Goal: Task Accomplishment & Management: Complete application form

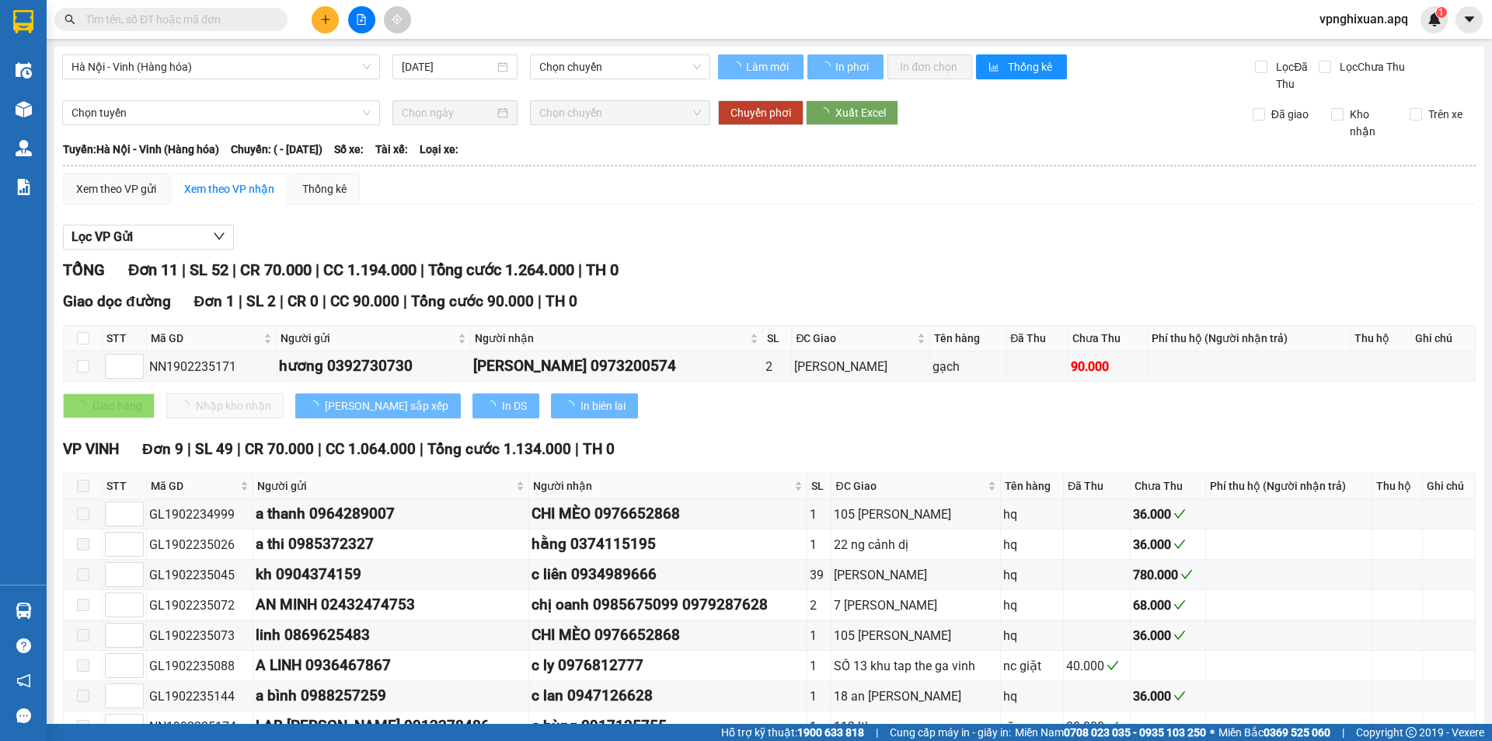
type input "[DATE]"
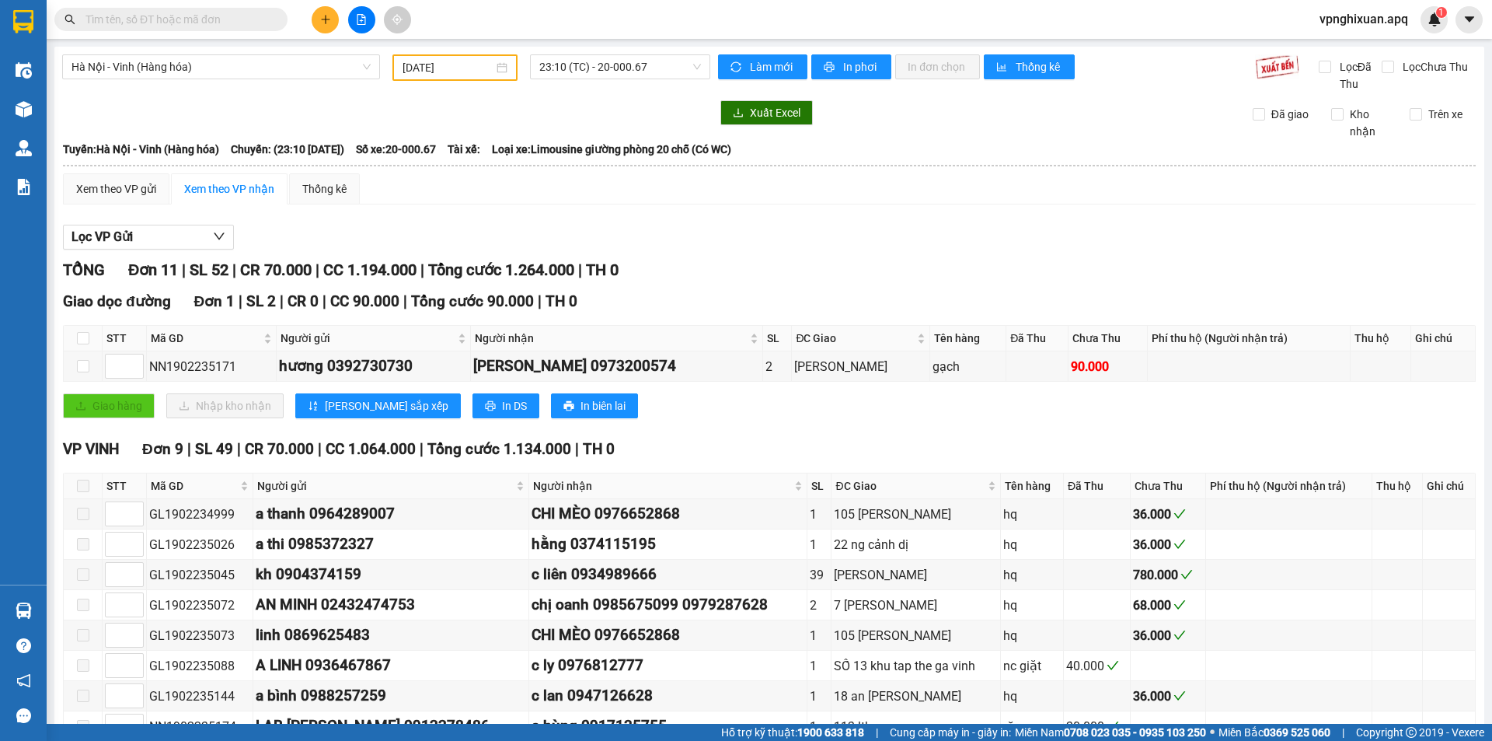
click at [329, 19] on icon "plus" at bounding box center [325, 19] width 9 height 1
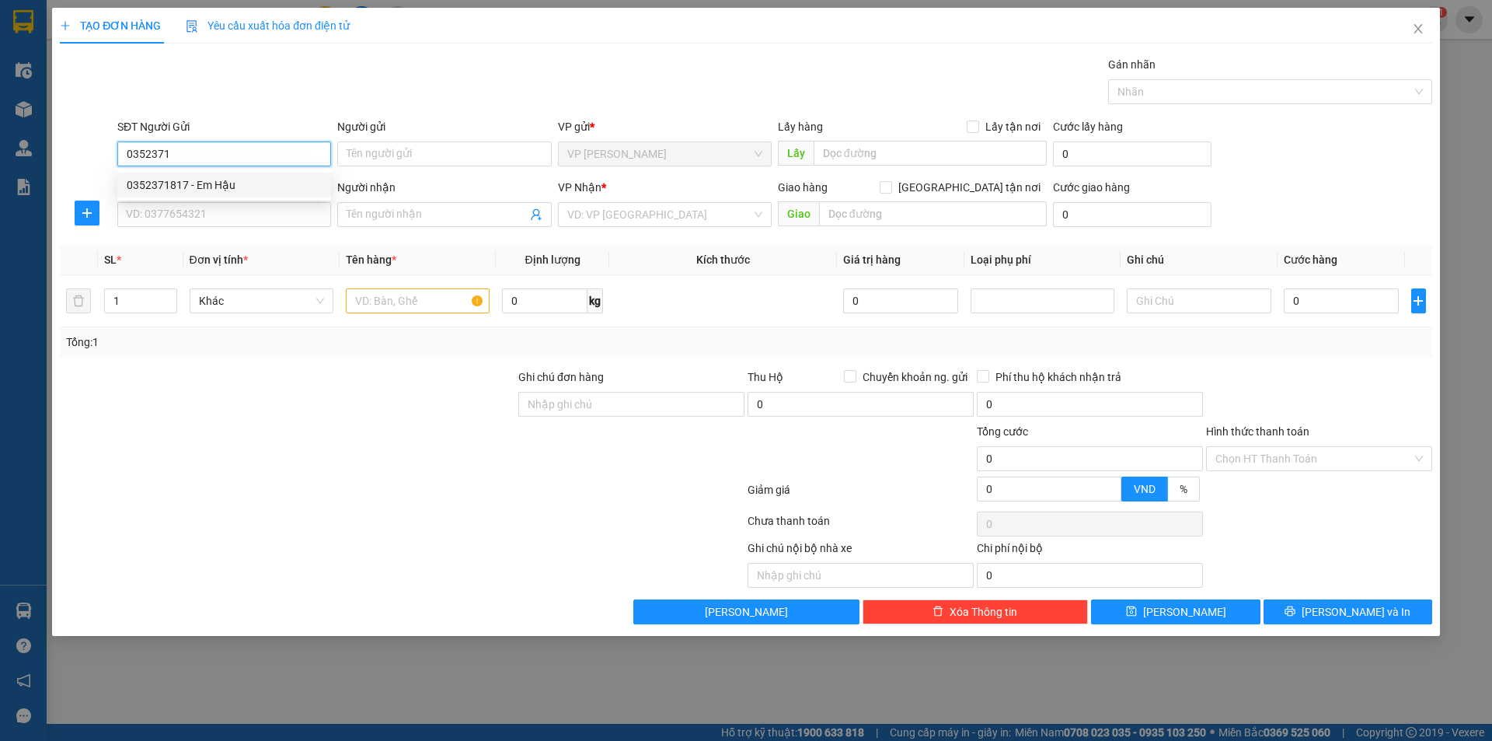
click at [239, 189] on div "0352371817 - Em Hậu" at bounding box center [224, 184] width 195 height 17
type input "0352371817"
type input "Em Hậu"
type input "0352371817"
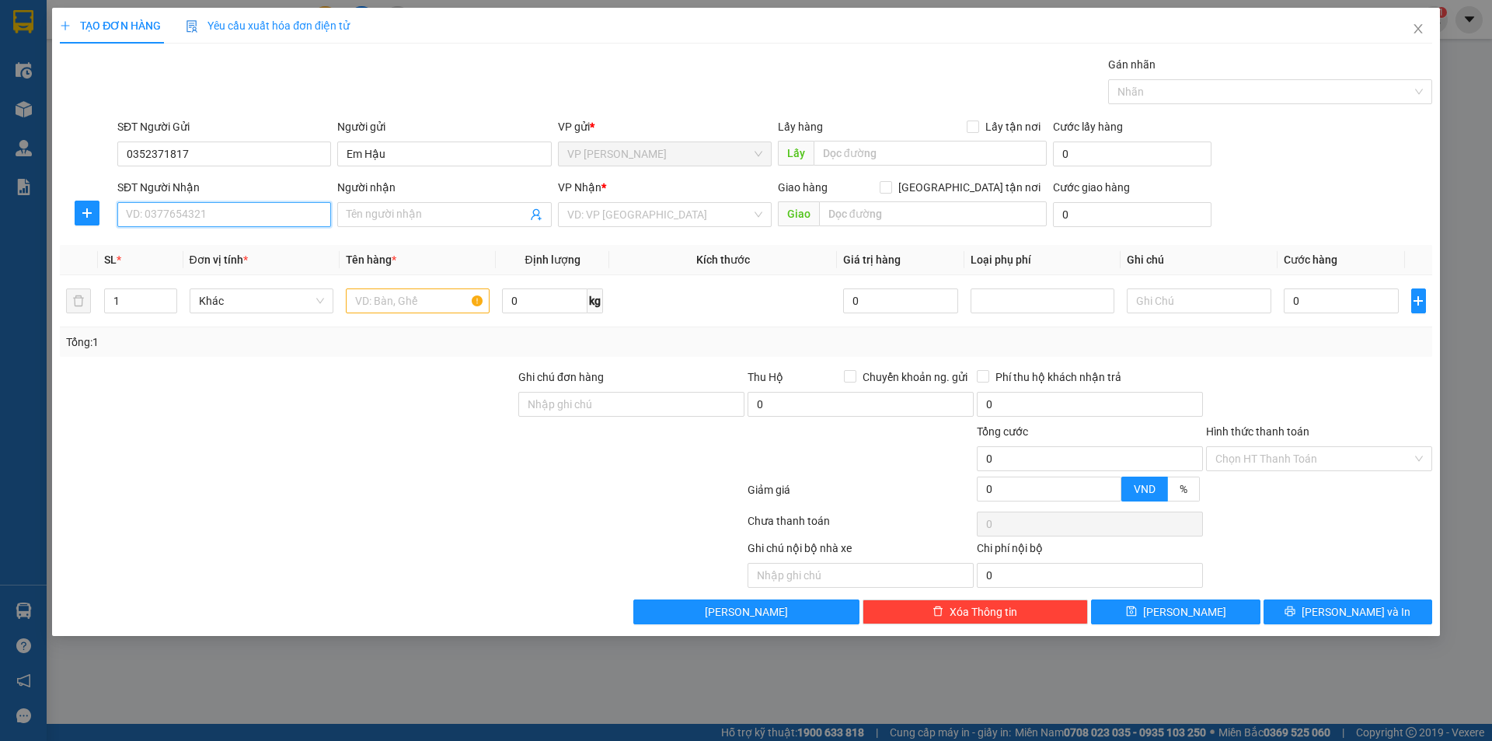
click at [246, 215] on input "SĐT Người Nhận" at bounding box center [224, 214] width 214 height 25
click at [199, 303] on div "0974609983 - khách" at bounding box center [224, 295] width 195 height 17
type input "0974609983"
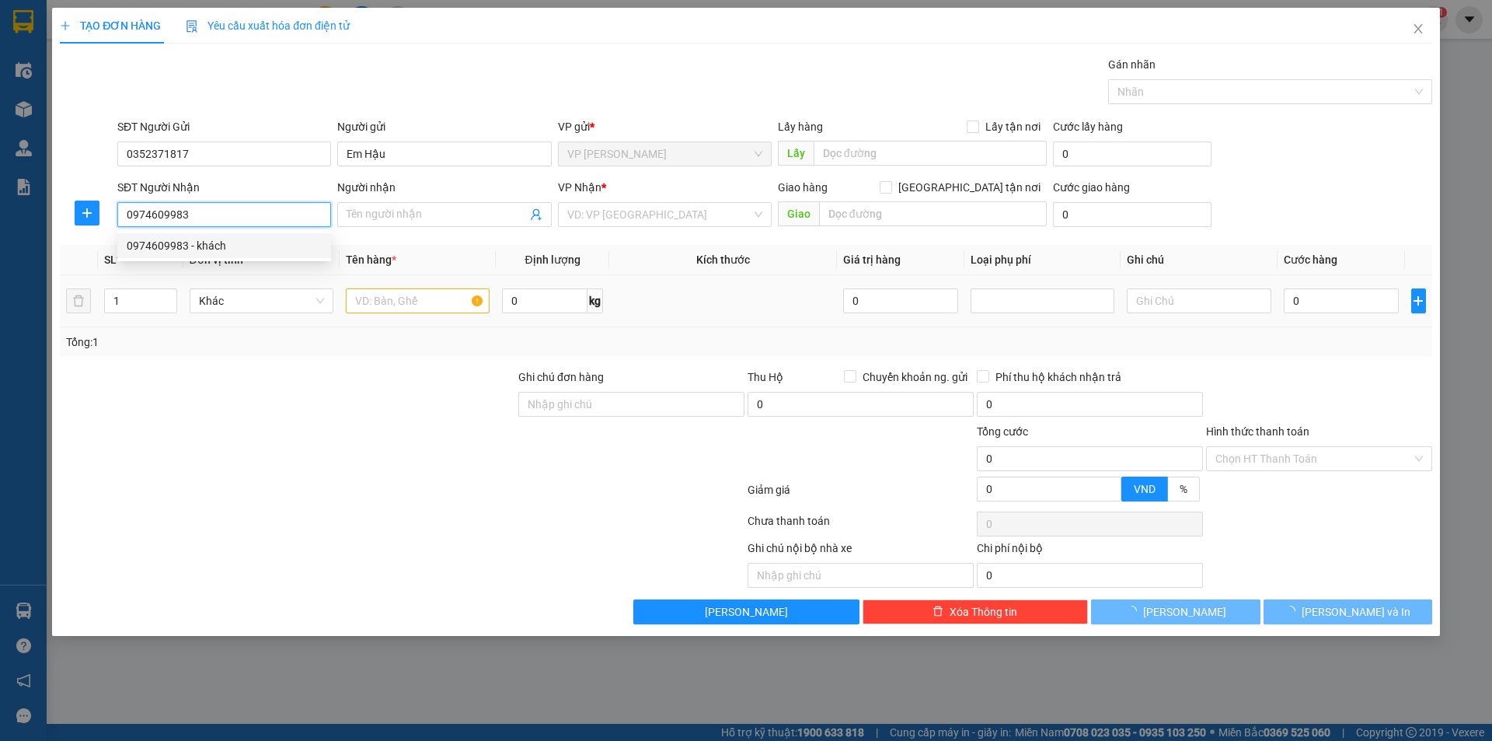
type input "khách"
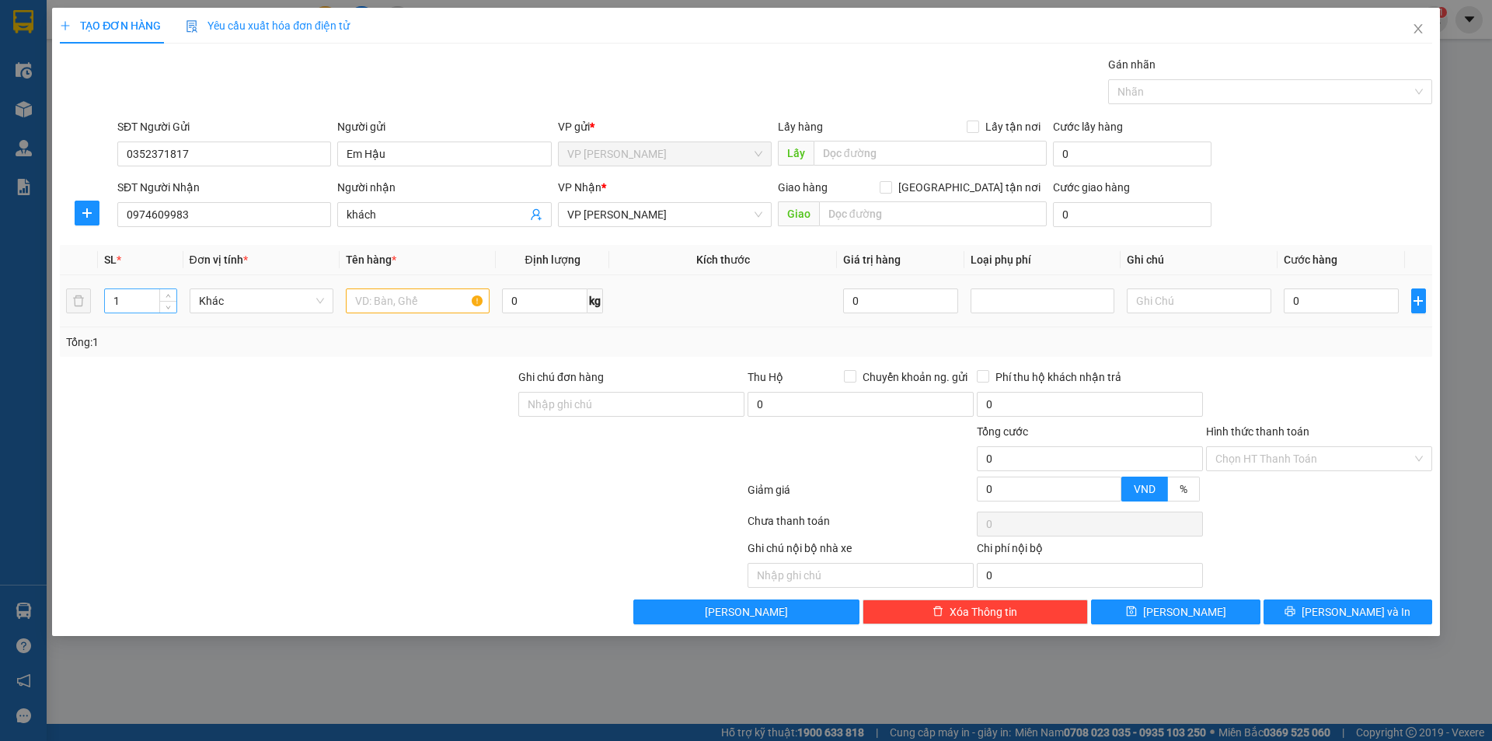
click at [121, 304] on input "1" at bounding box center [140, 300] width 71 height 23
type input "2"
click at [437, 302] on input "text" at bounding box center [418, 300] width 144 height 25
type input "bưởi"
click at [1292, 300] on input "0" at bounding box center [1342, 300] width 116 height 25
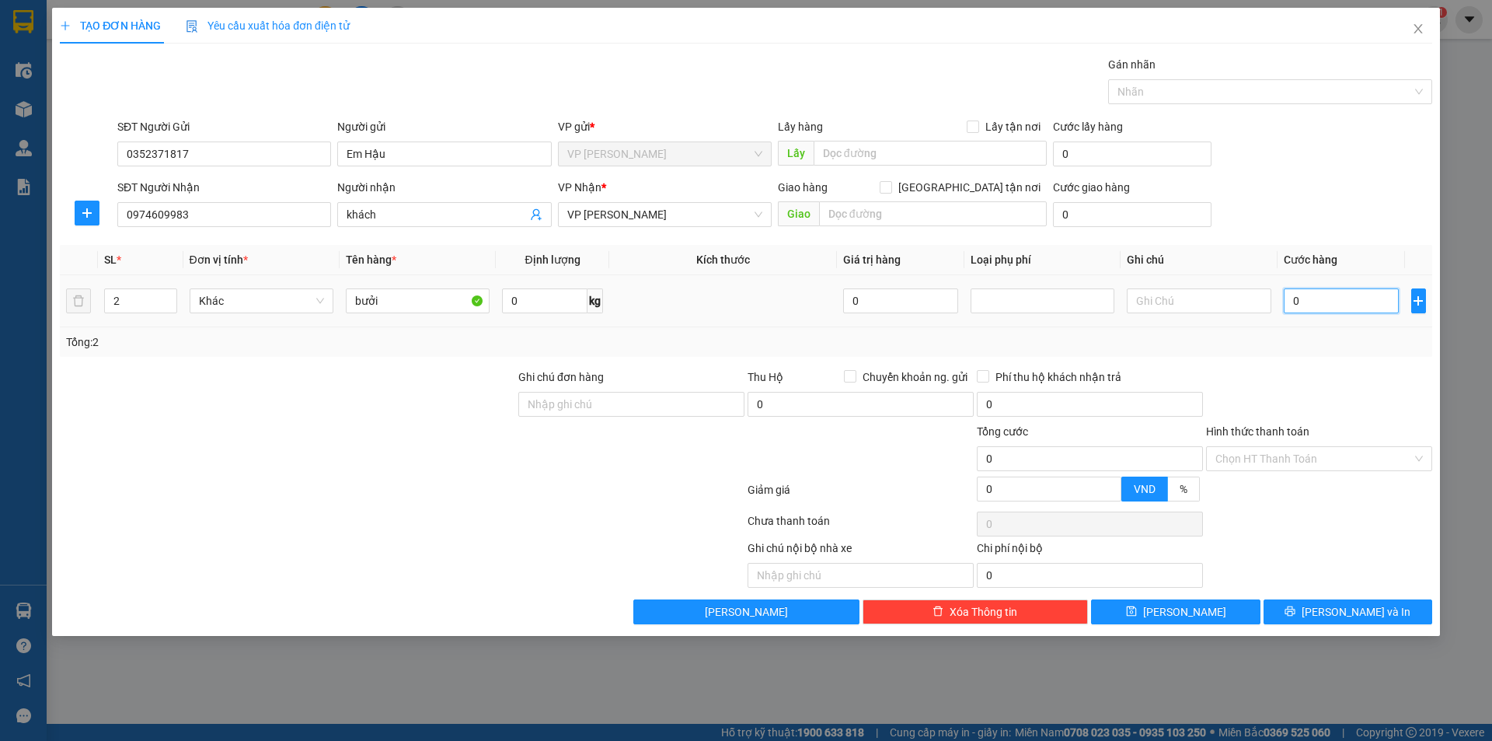
type input "1"
type input "16"
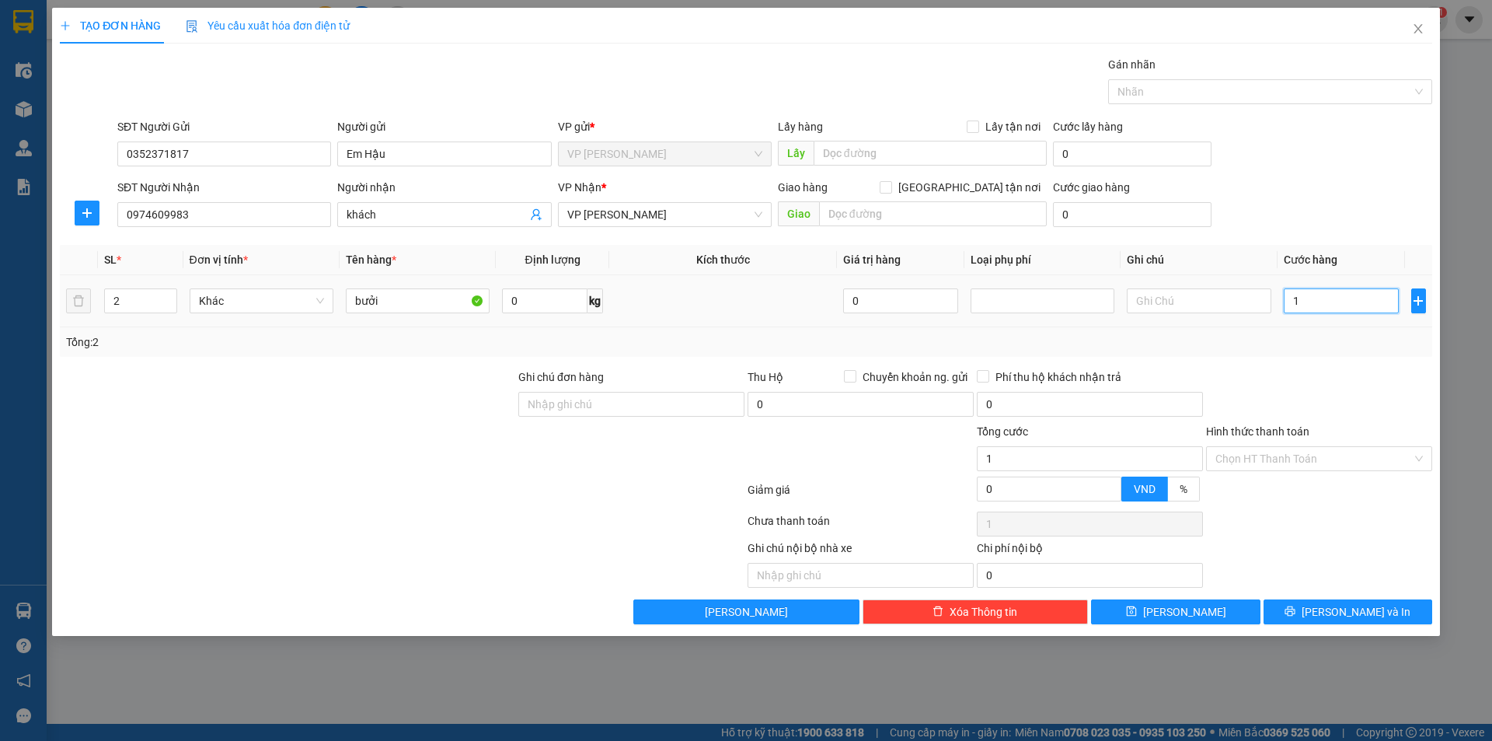
type input "16"
type input "160"
type input "1.600"
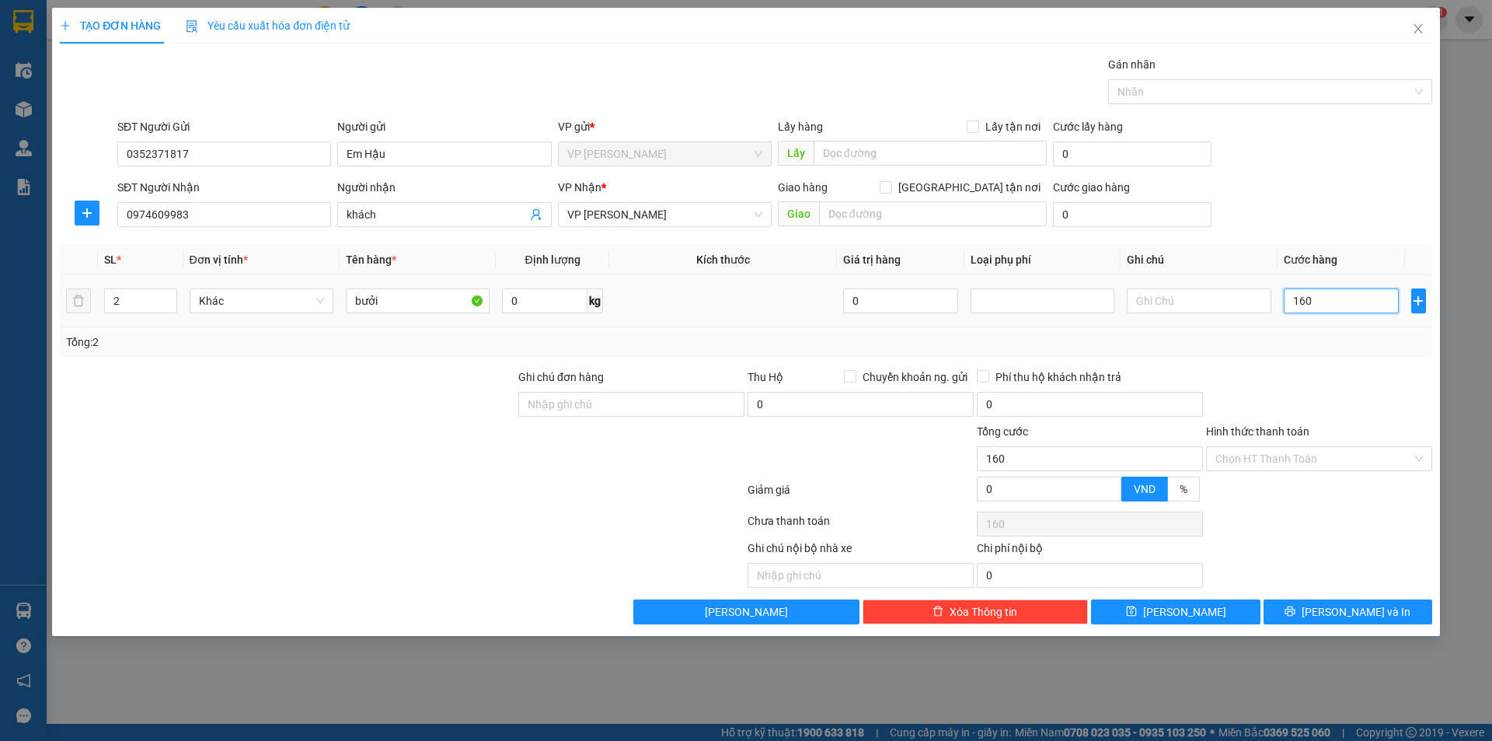
type input "1.600"
type input "16.000"
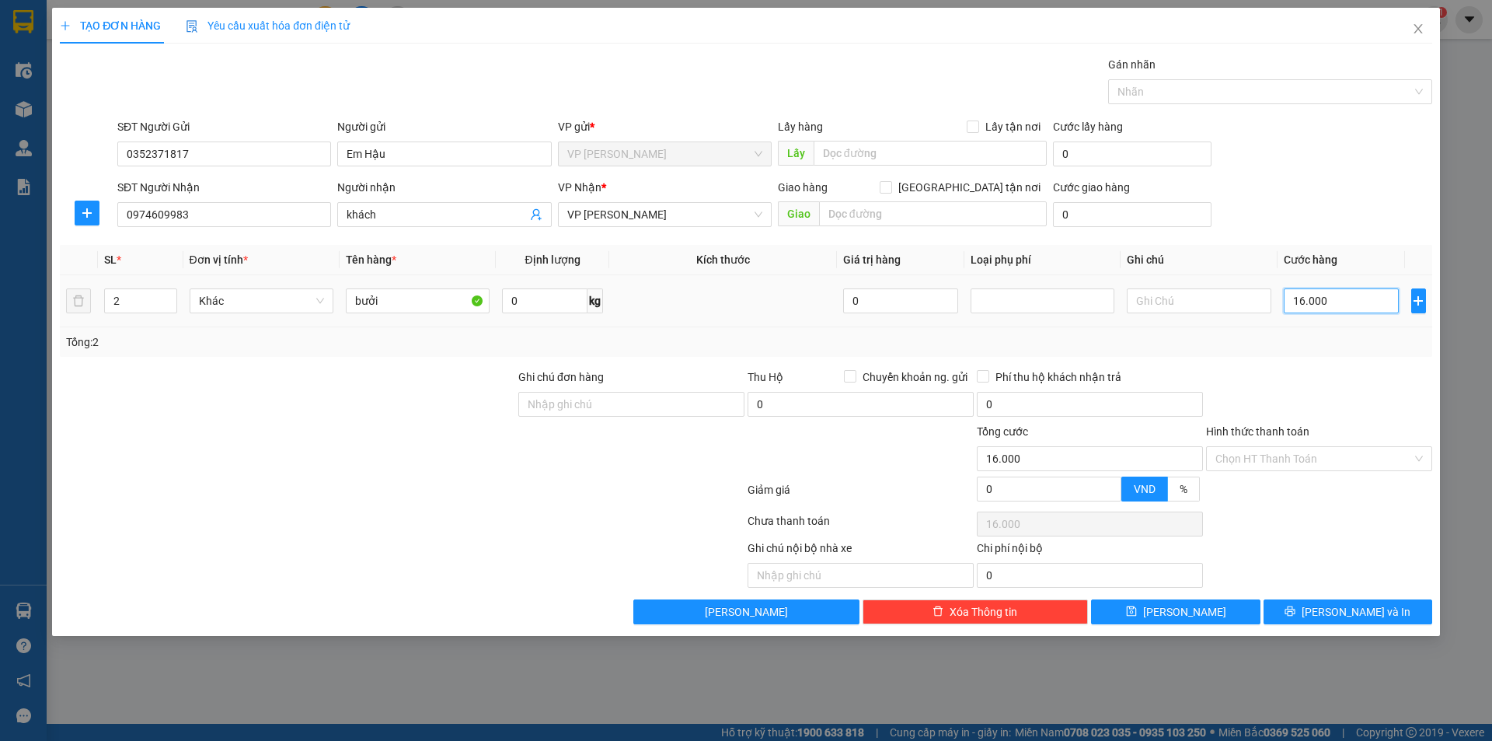
type input "160.000"
click at [1272, 451] on input "Hình thức thanh toán" at bounding box center [1313, 458] width 197 height 23
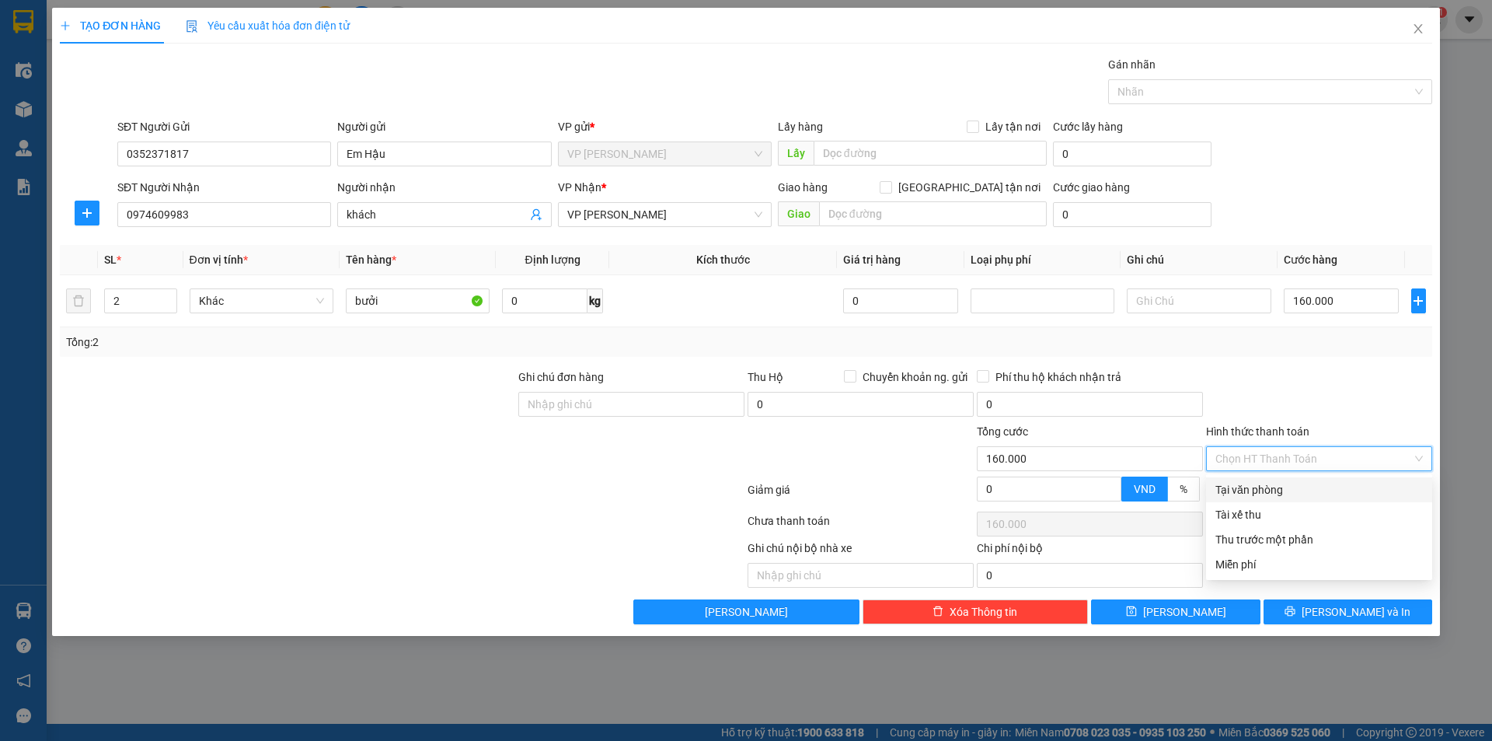
click at [1277, 491] on div "Tại văn phòng" at bounding box center [1318, 489] width 207 height 17
type input "0"
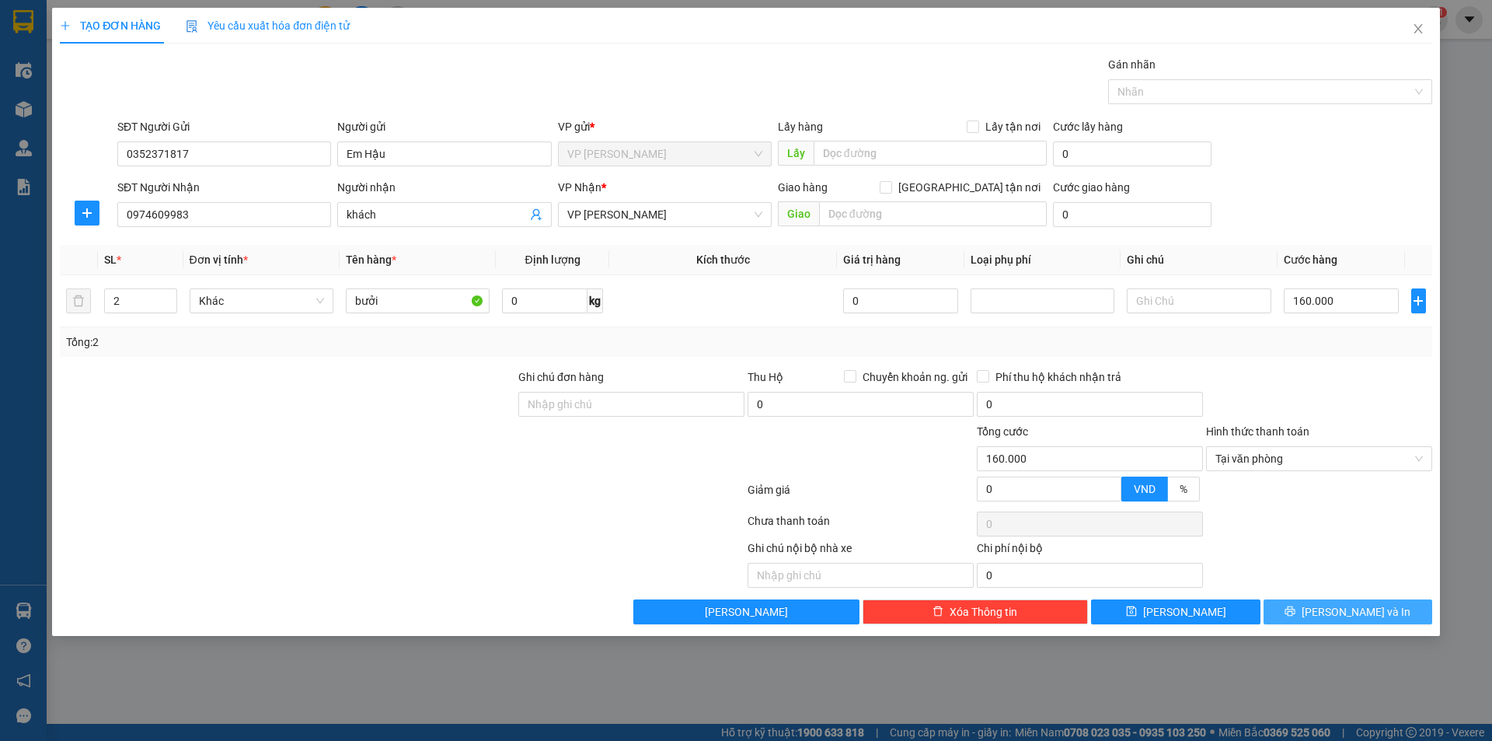
click at [1381, 614] on button "[PERSON_NAME] và In" at bounding box center [1348, 611] width 169 height 25
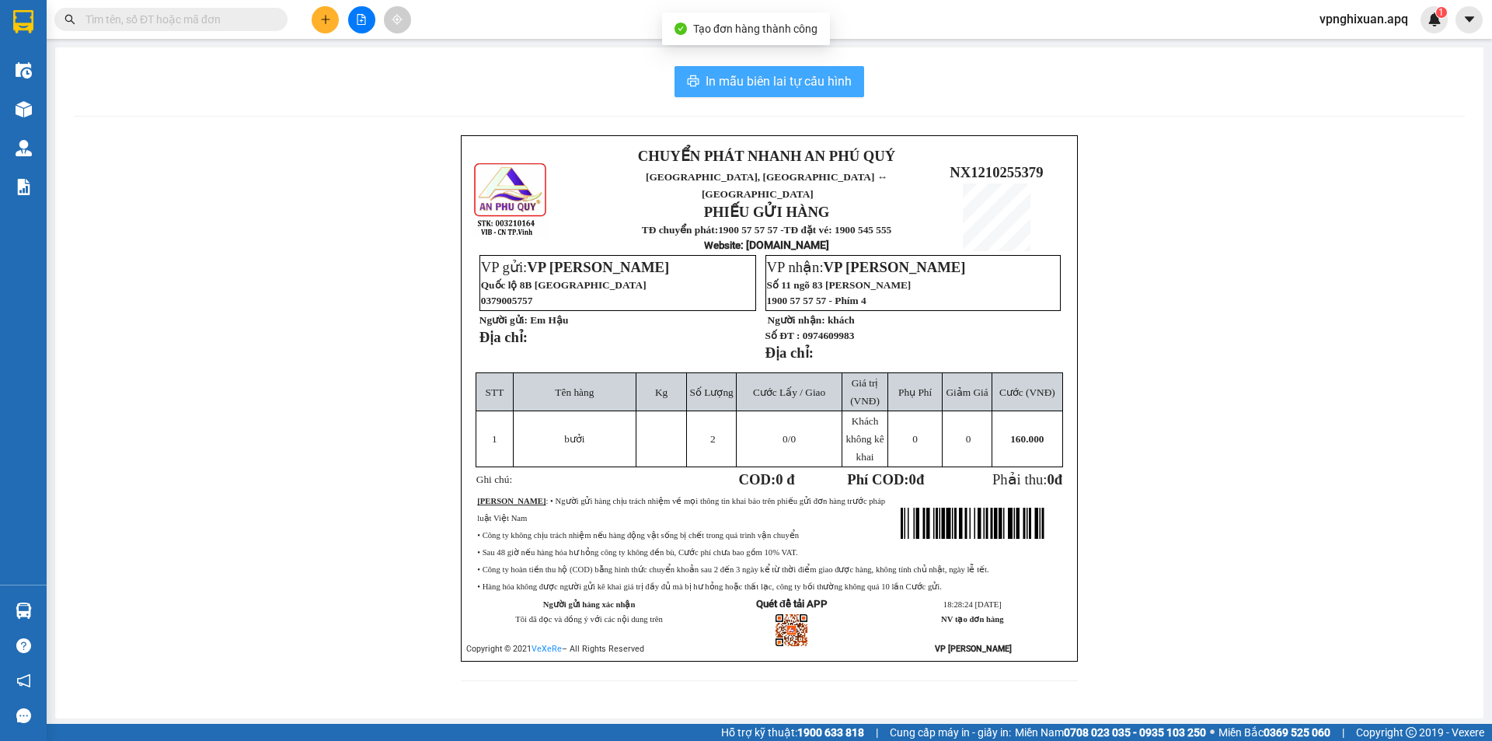
click at [793, 86] on span "In mẫu biên lai tự cấu hình" at bounding box center [779, 80] width 146 height 19
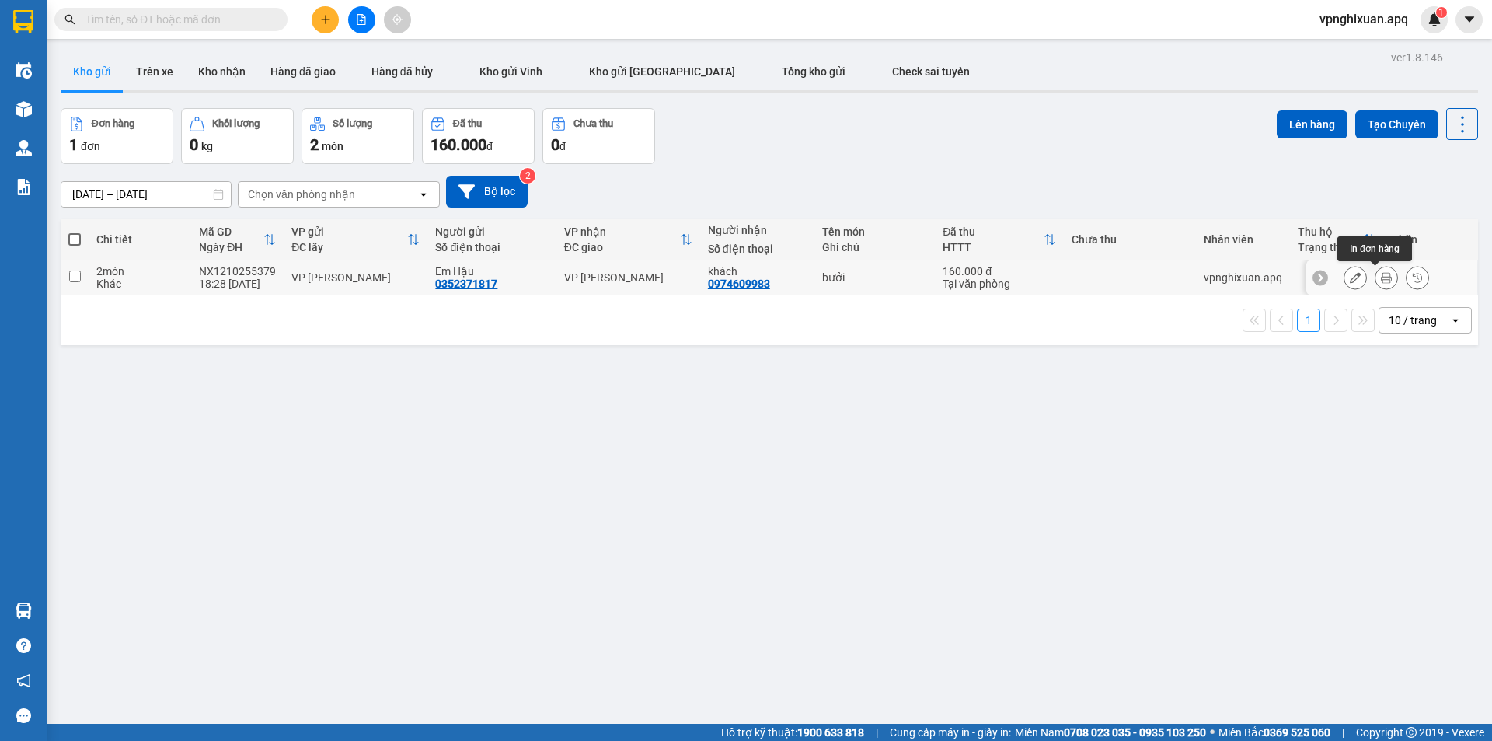
click at [1381, 277] on icon at bounding box center [1386, 277] width 11 height 11
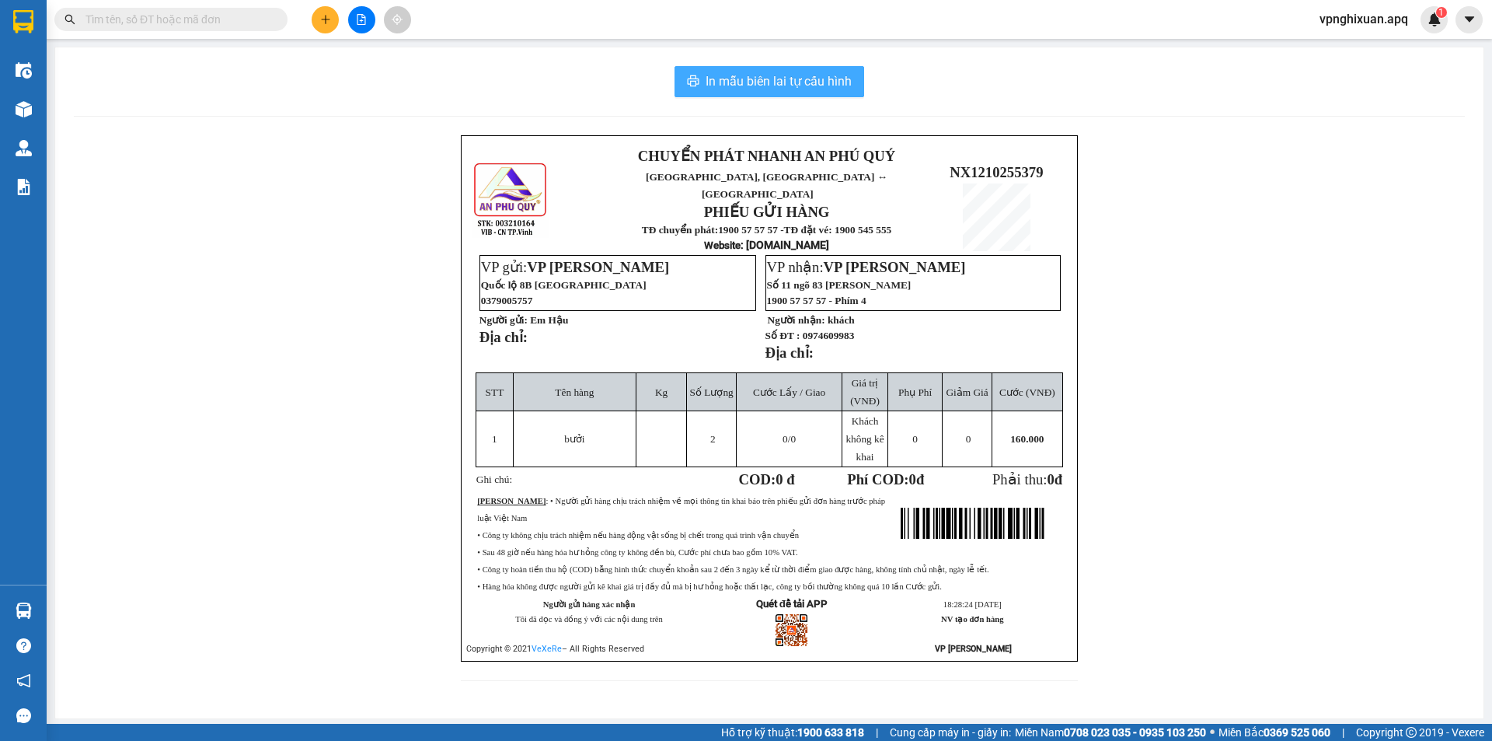
click at [799, 85] on span "In mẫu biên lai tự cấu hình" at bounding box center [779, 80] width 146 height 19
